Goal: Transaction & Acquisition: Obtain resource

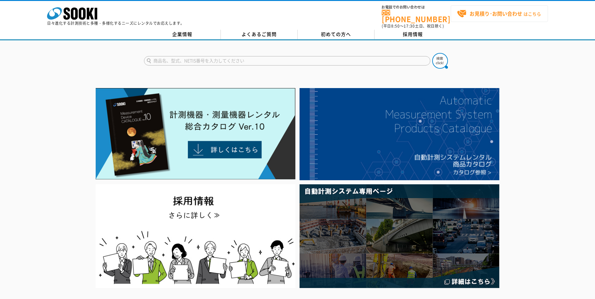
click at [474, 14] on strong "お見積り･お問い合わせ" at bounding box center [495, 14] width 53 height 8
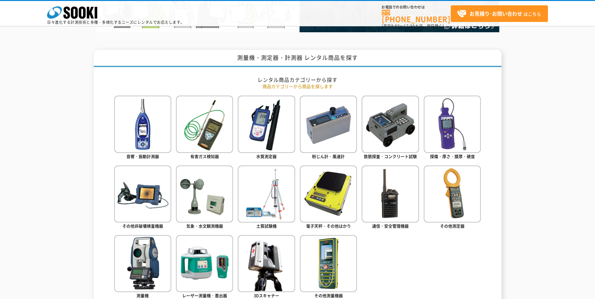
scroll to position [282, 0]
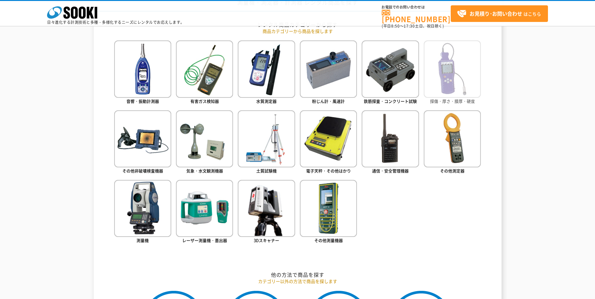
click at [435, 76] on img at bounding box center [452, 68] width 57 height 57
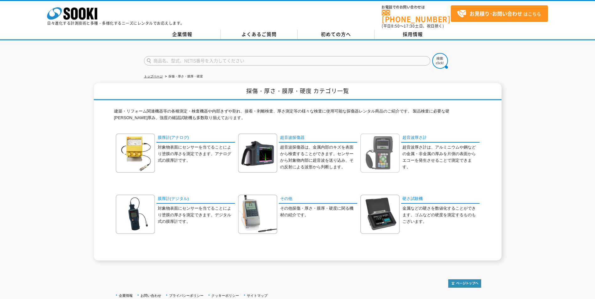
click at [383, 146] on img at bounding box center [379, 153] width 39 height 39
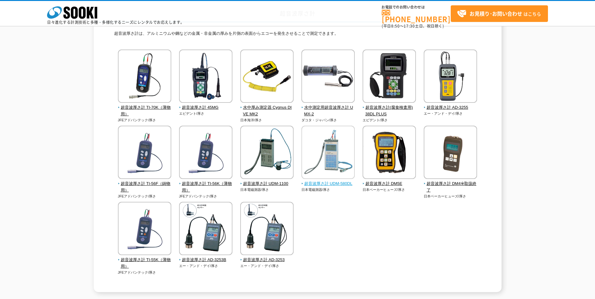
scroll to position [63, 0]
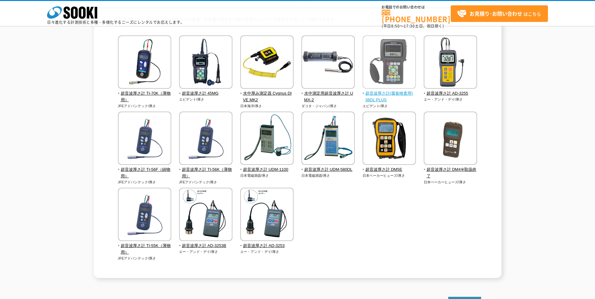
click at [377, 98] on span "超音波厚さ計(腐食検査用) 38DL PLUS" at bounding box center [390, 96] width 54 height 13
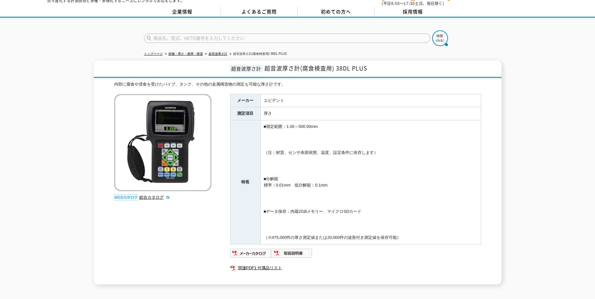
scroll to position [31, 0]
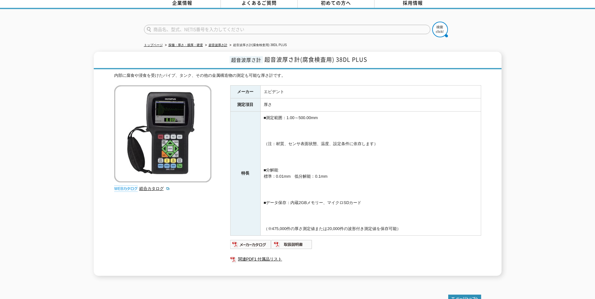
click at [161, 137] on img at bounding box center [162, 133] width 97 height 97
click at [124, 186] on img at bounding box center [126, 189] width 24 height 6
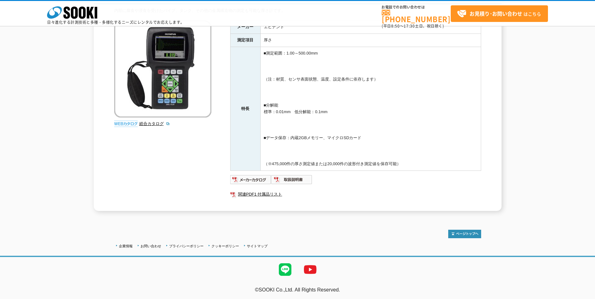
scroll to position [68, 0]
click at [258, 177] on img at bounding box center [250, 179] width 41 height 10
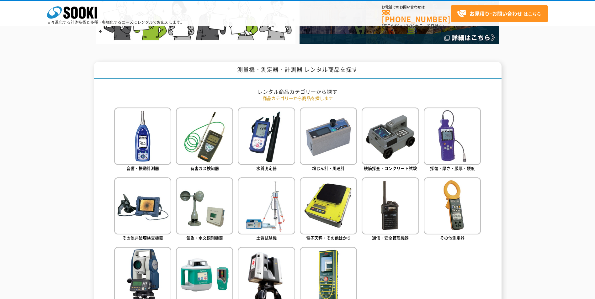
scroll to position [220, 0]
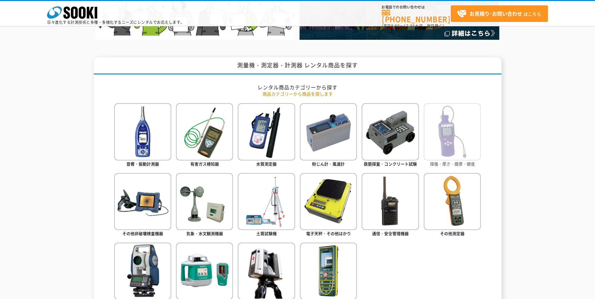
click at [435, 141] on img at bounding box center [452, 131] width 57 height 57
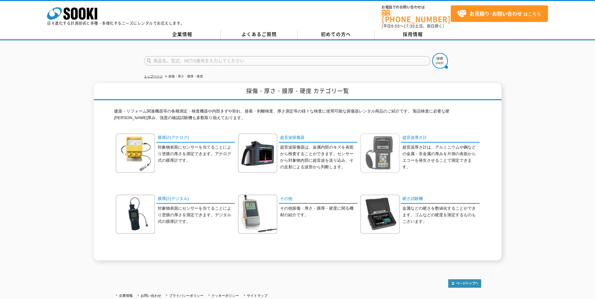
click at [380, 140] on img at bounding box center [379, 153] width 39 height 39
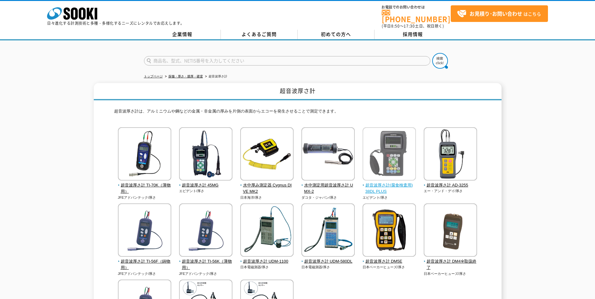
click at [382, 182] on span "超音波厚さ計(腐食検査用) 38DL PLUS" at bounding box center [390, 188] width 54 height 13
click at [229, 61] on input "text" at bounding box center [287, 60] width 286 height 9
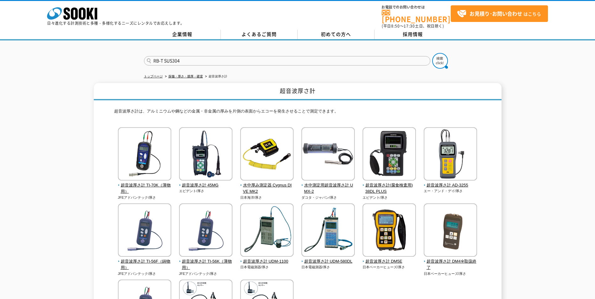
type input "RB-T SUS304"
click at [432, 53] on button at bounding box center [440, 61] width 16 height 16
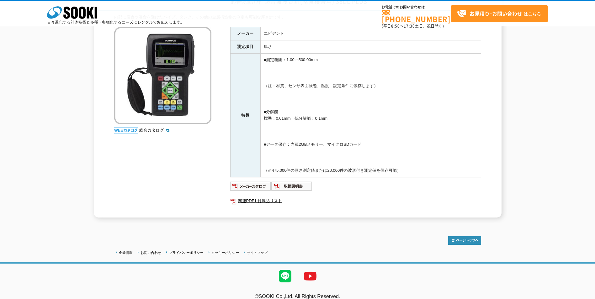
scroll to position [68, 0]
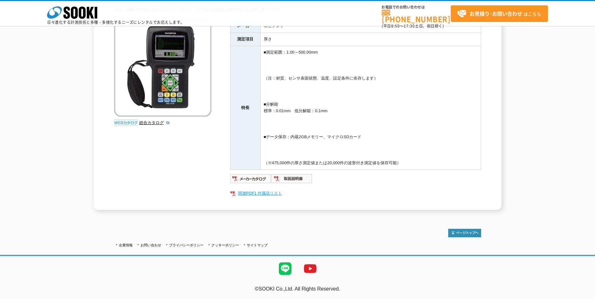
click at [263, 192] on link "関連PDF1 付属品リスト" at bounding box center [355, 193] width 251 height 8
click at [291, 179] on img at bounding box center [291, 179] width 41 height 10
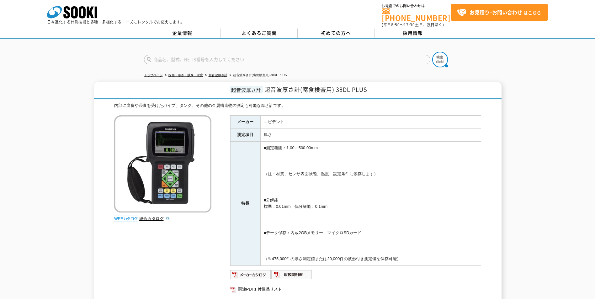
scroll to position [0, 0]
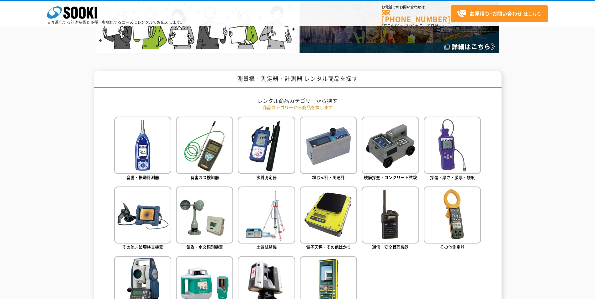
scroll to position [220, 0]
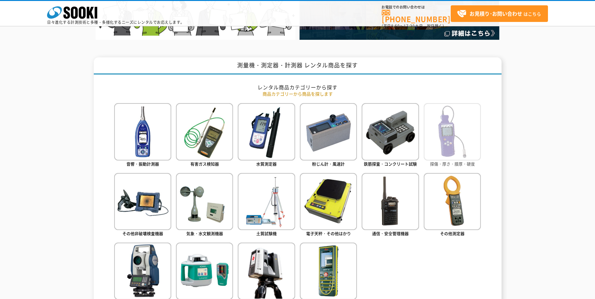
click at [448, 149] on img at bounding box center [452, 131] width 57 height 57
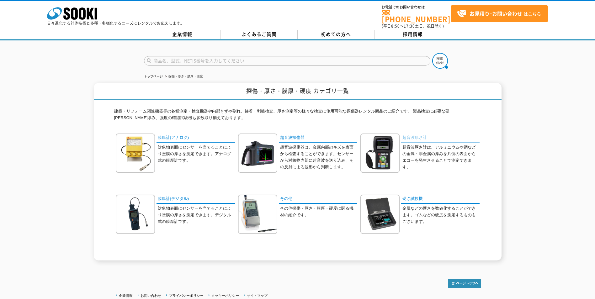
click at [410, 135] on link "超音波厚さ計" at bounding box center [440, 138] width 78 height 9
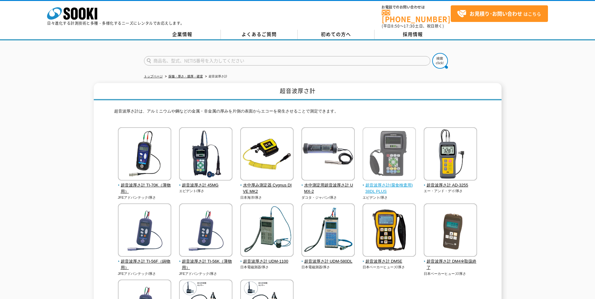
click at [395, 146] on img at bounding box center [389, 154] width 53 height 55
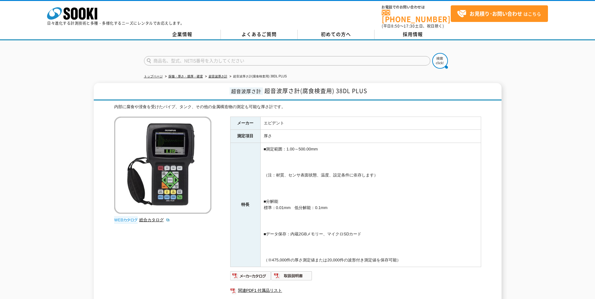
click at [284, 56] on input "text" at bounding box center [287, 60] width 286 height 9
paste input "波形表示付き超音波厚さ計 MODEL38DL Plus"
click at [245, 57] on input "波形表示付き超音波厚さ計 MODEL38DL Plus" at bounding box center [287, 60] width 286 height 9
type input "波形表示付き超音波厚さ計 MODEL38DL Plus　試験片"
click at [432, 53] on button at bounding box center [440, 61] width 16 height 16
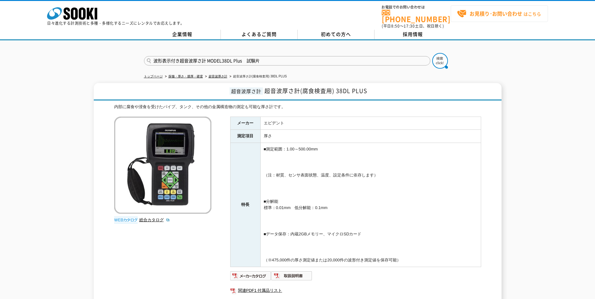
click at [515, 14] on strong "お見積り･お問い合わせ" at bounding box center [495, 14] width 53 height 8
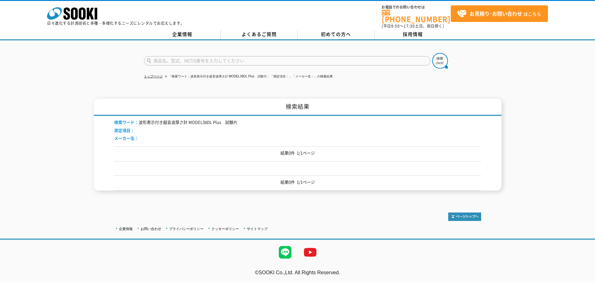
click at [267, 59] on input "text" at bounding box center [287, 60] width 286 height 9
type input "商品名、型式、NETIS番号を入力してください"
click at [261, 33] on link "よくあるご質問" at bounding box center [259, 34] width 77 height 9
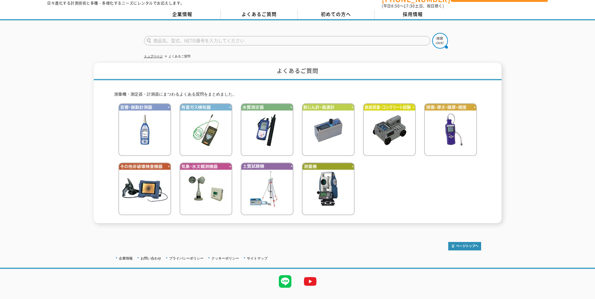
scroll to position [29, 0]
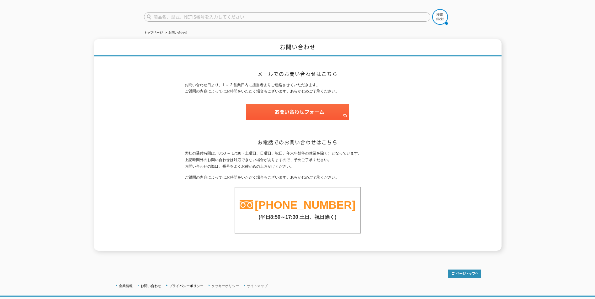
scroll to position [49, 0]
